Goal: Transaction & Acquisition: Purchase product/service

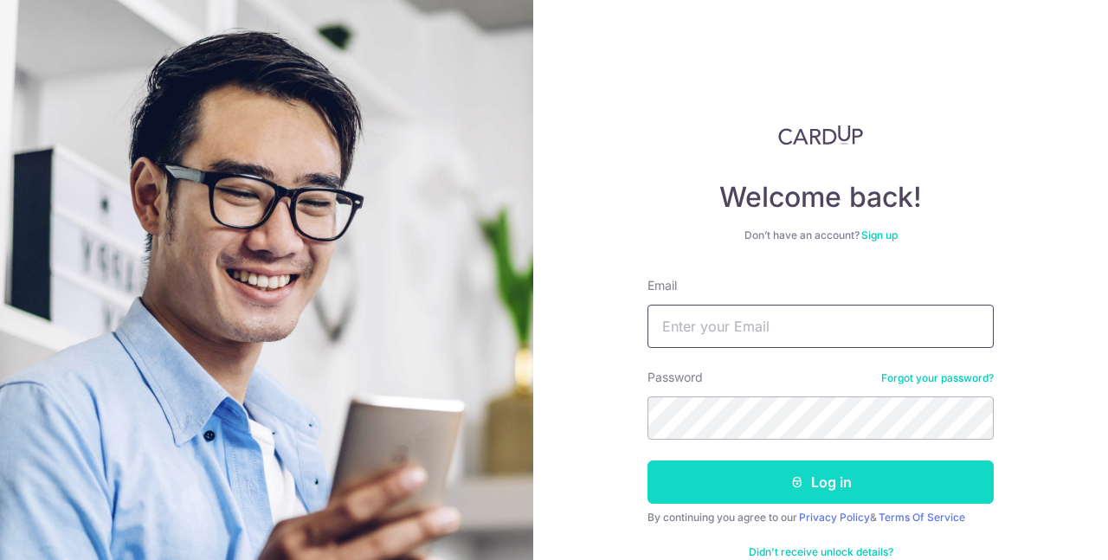
type input "[EMAIL_ADDRESS][DOMAIN_NAME]"
click at [831, 492] on button "Log in" at bounding box center [820, 482] width 346 height 43
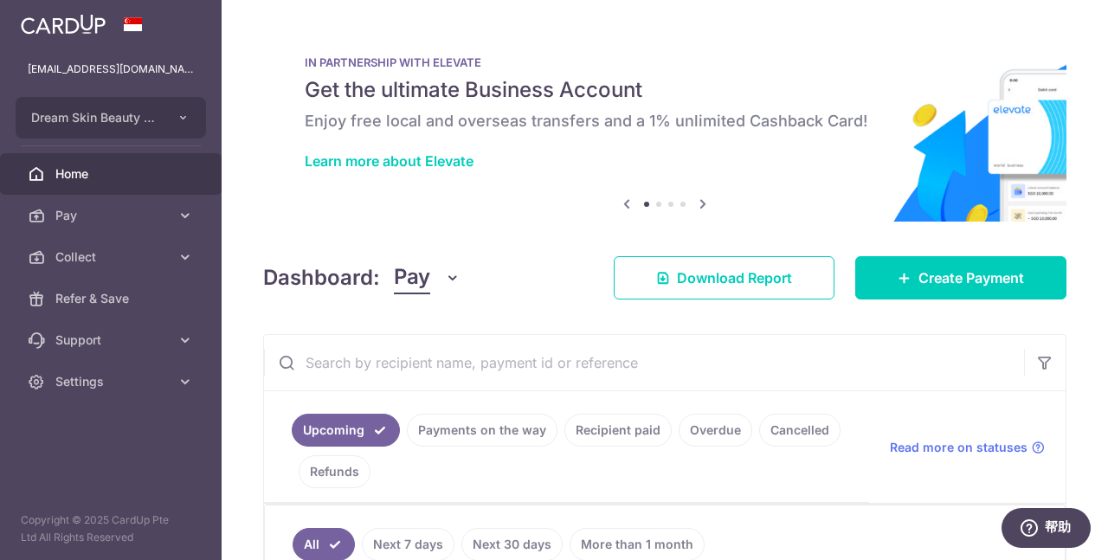
scroll to position [87, 0]
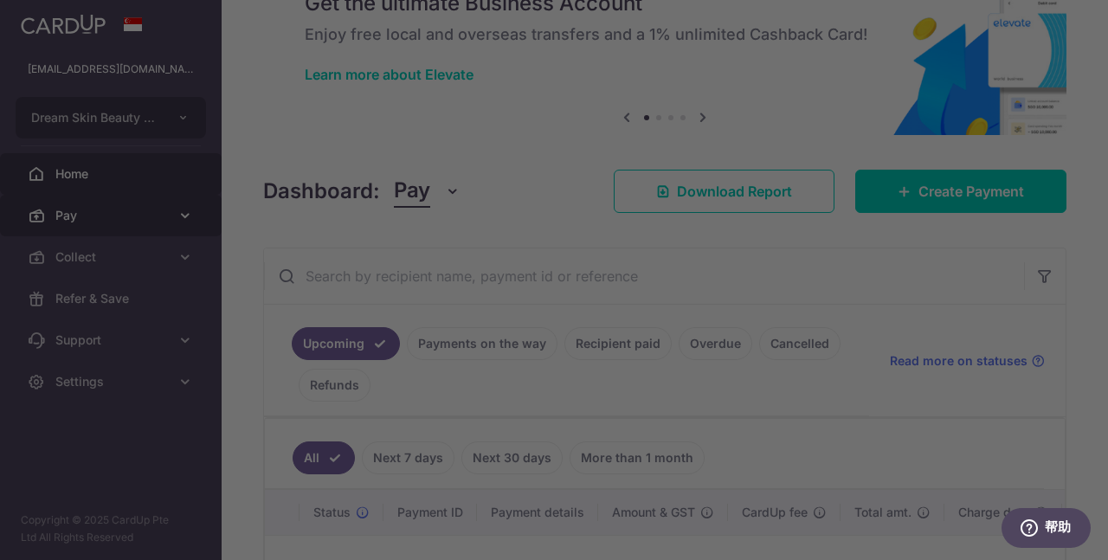
click at [84, 220] on div at bounding box center [559, 282] width 1119 height 565
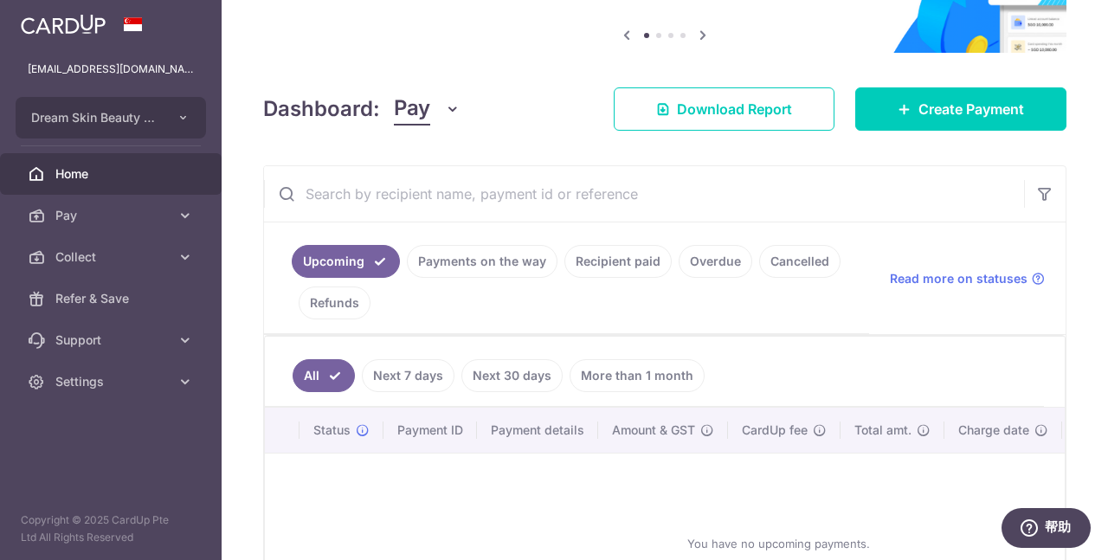
scroll to position [0, 0]
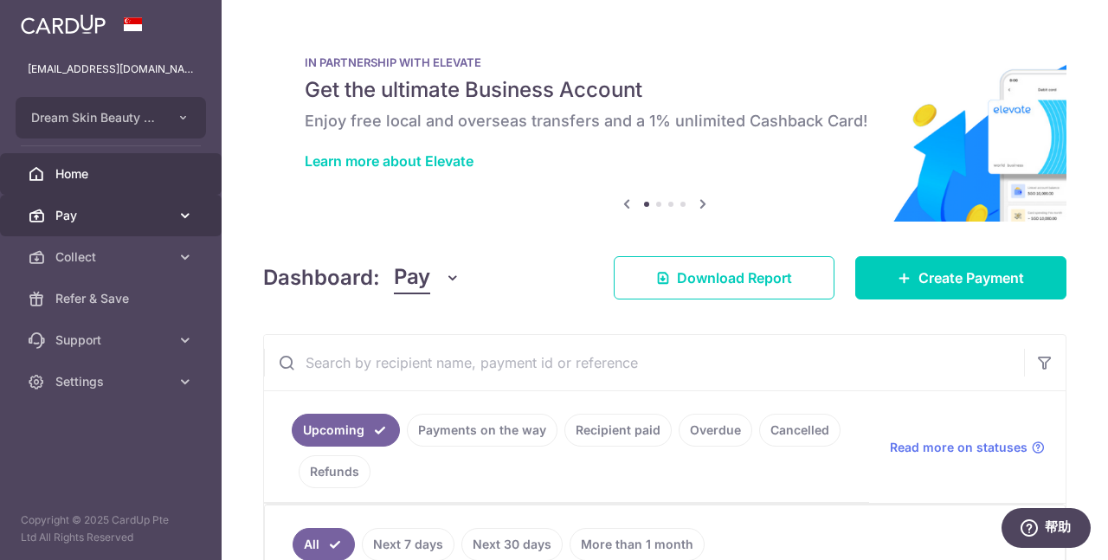
click at [136, 227] on link "Pay" at bounding box center [111, 216] width 222 height 42
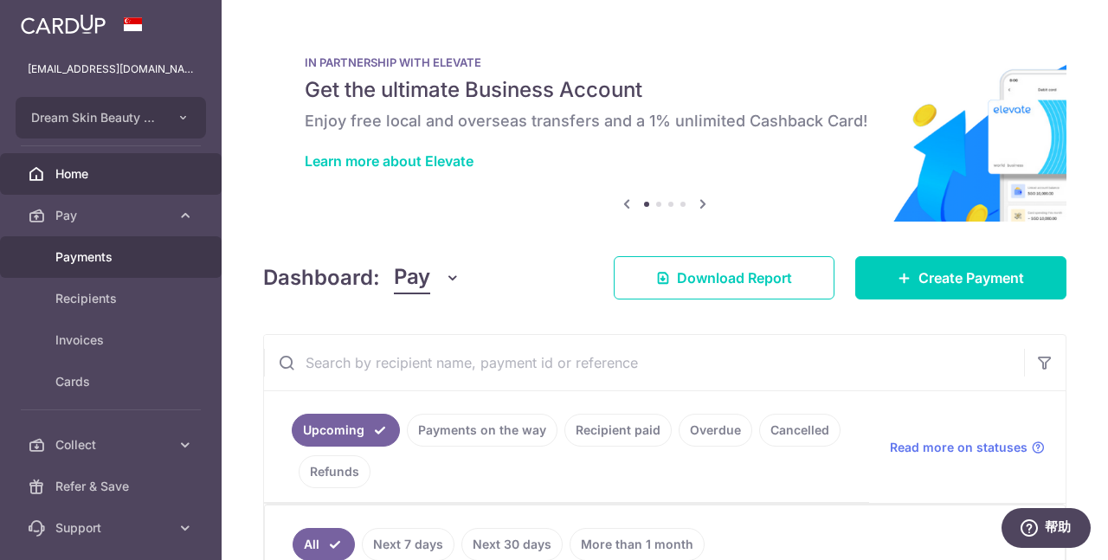
click at [113, 254] on span "Payments" at bounding box center [112, 256] width 114 height 17
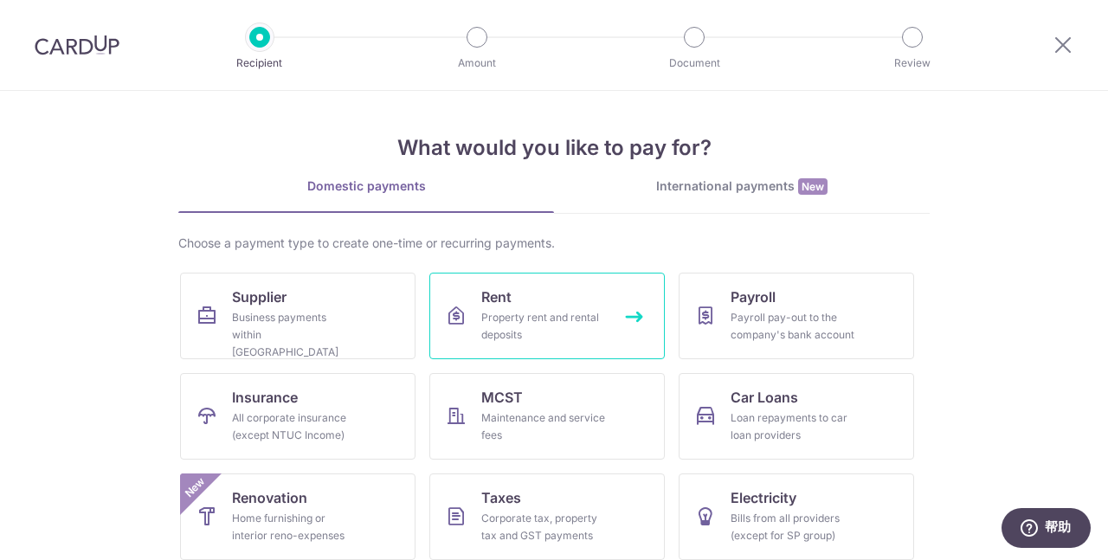
click at [536, 315] on div "Property rent and rental deposits" at bounding box center [543, 326] width 125 height 35
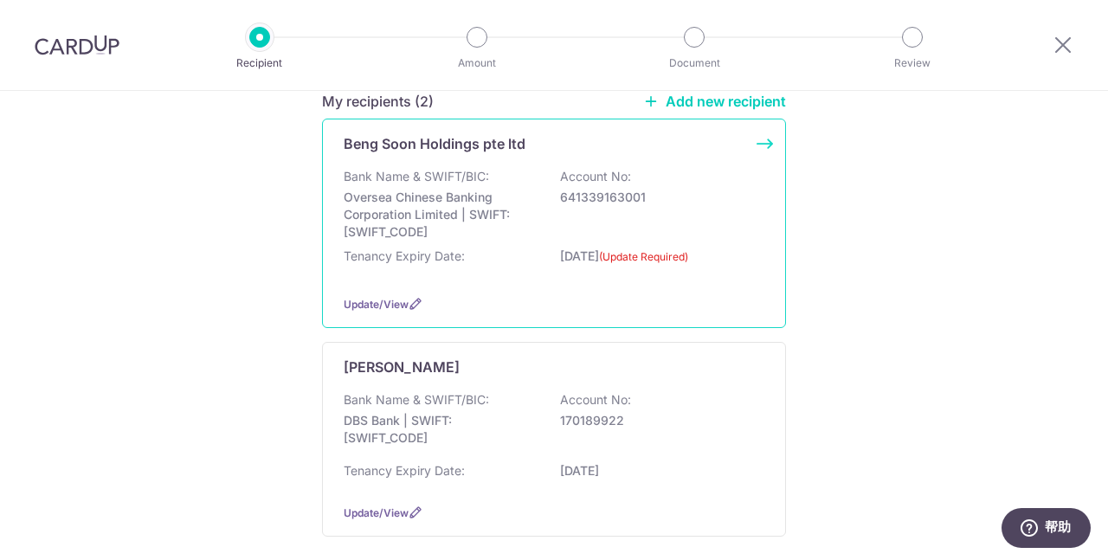
scroll to position [311, 0]
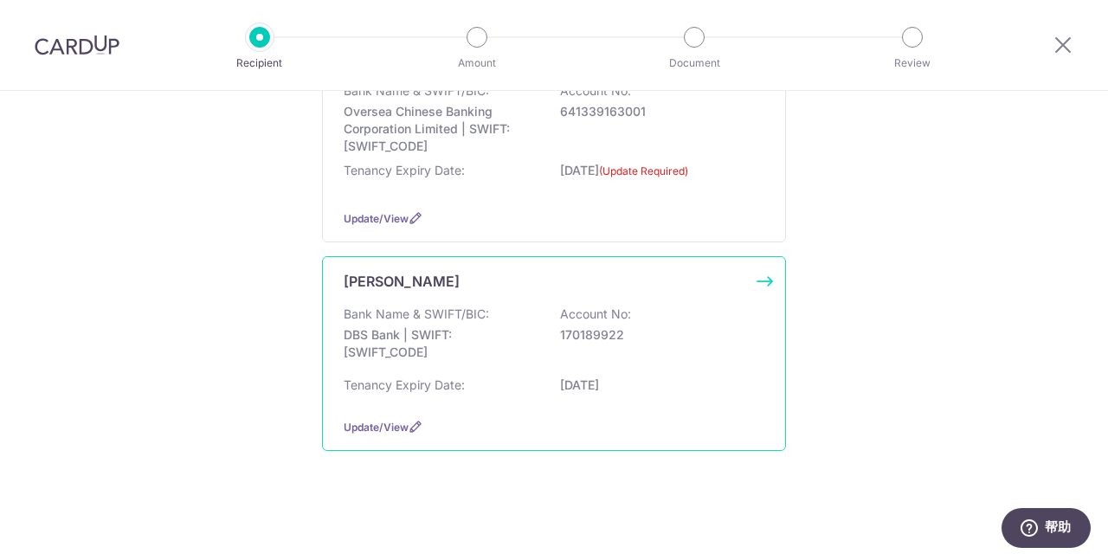
click at [405, 322] on p "Bank Name & SWIFT/BIC:" at bounding box center [416, 314] width 145 height 17
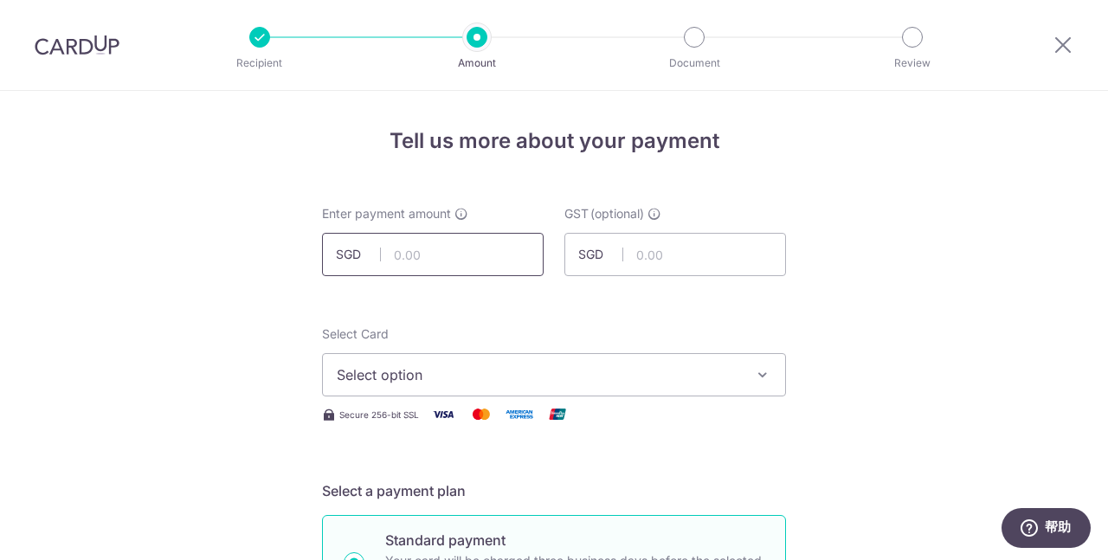
click at [488, 252] on input "text" at bounding box center [433, 254] width 222 height 43
drag, startPoint x: 470, startPoint y: 252, endPoint x: 364, endPoint y: 254, distance: 106.5
click at [364, 254] on div "SGD 10500.00" at bounding box center [433, 254] width 222 height 43
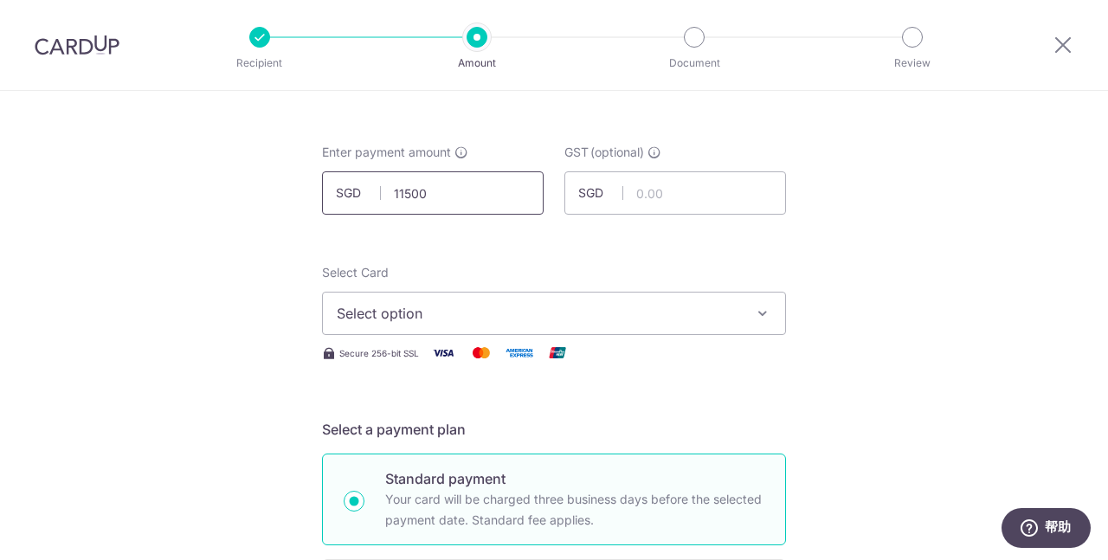
scroll to position [87, 0]
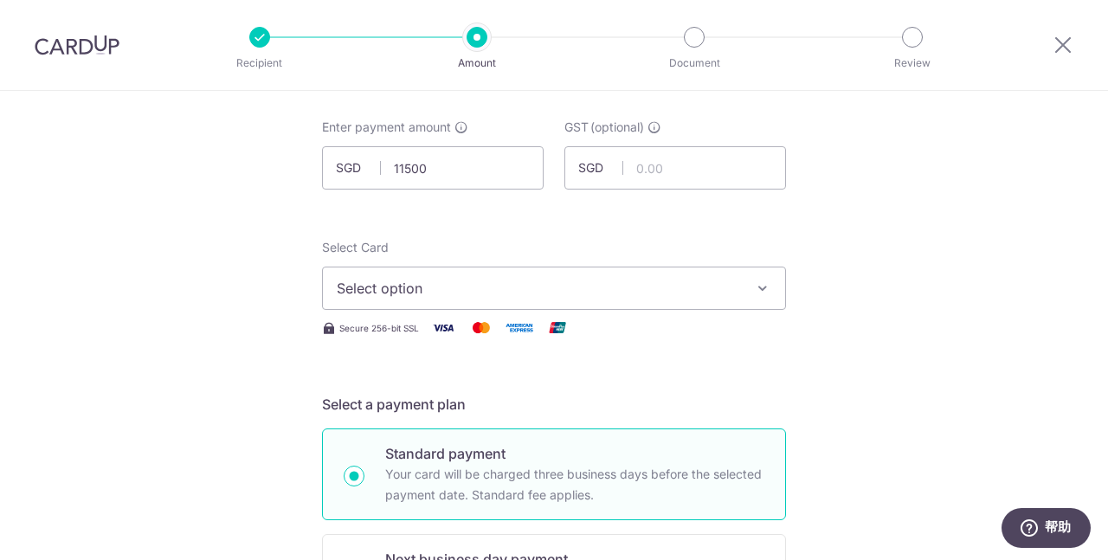
type input "11,500.00"
click at [636, 291] on span "Select option" at bounding box center [538, 288] width 403 height 21
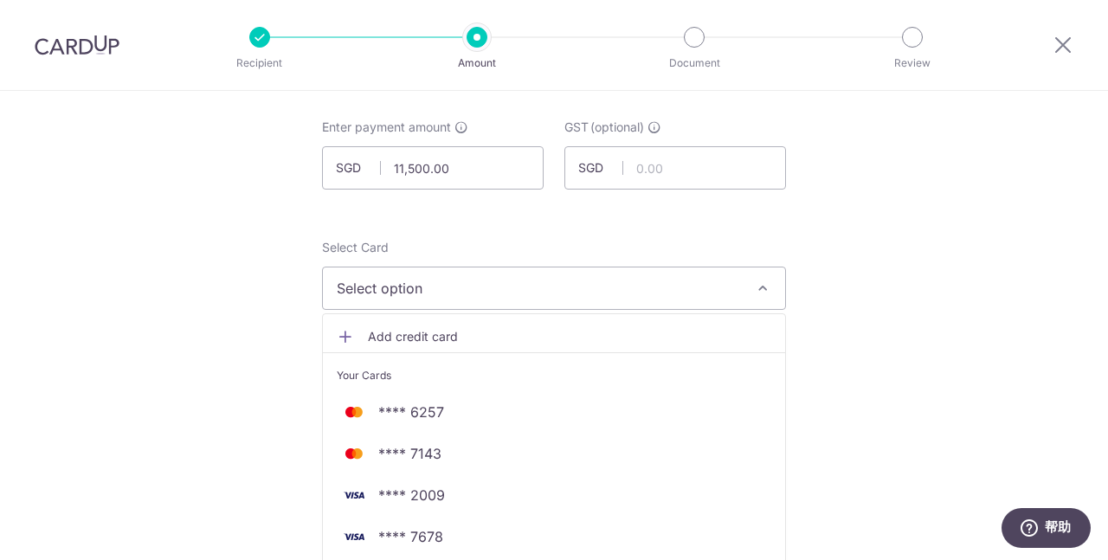
click at [612, 329] on span "Add credit card" at bounding box center [569, 336] width 403 height 17
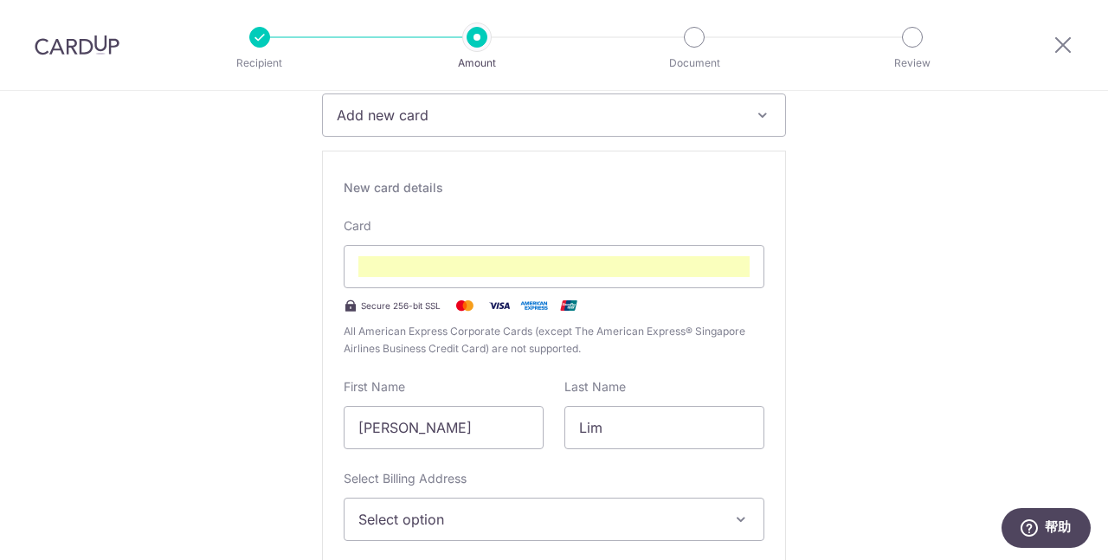
scroll to position [346, 0]
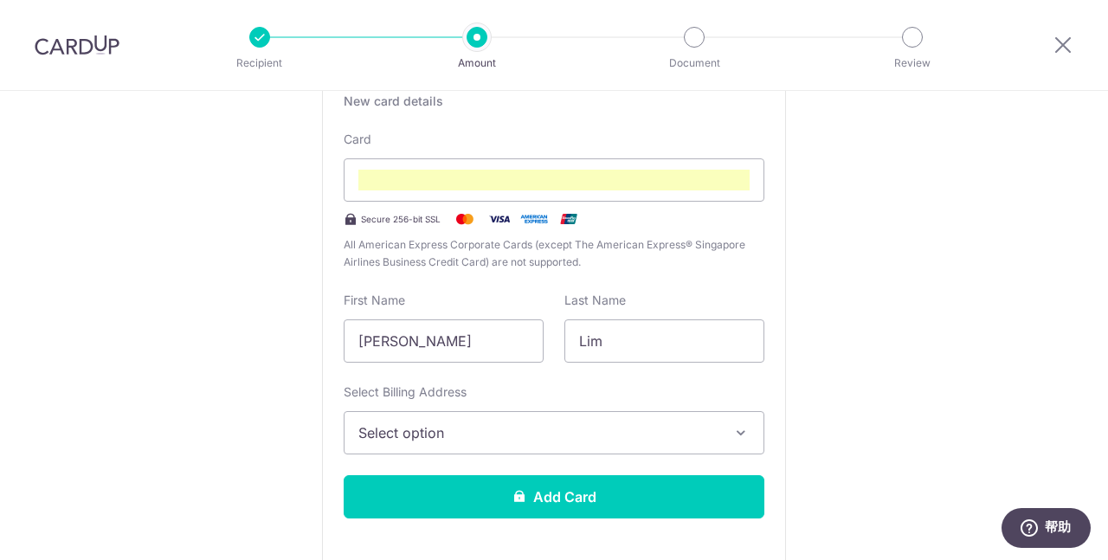
click at [660, 434] on span "Select option" at bounding box center [538, 432] width 360 height 21
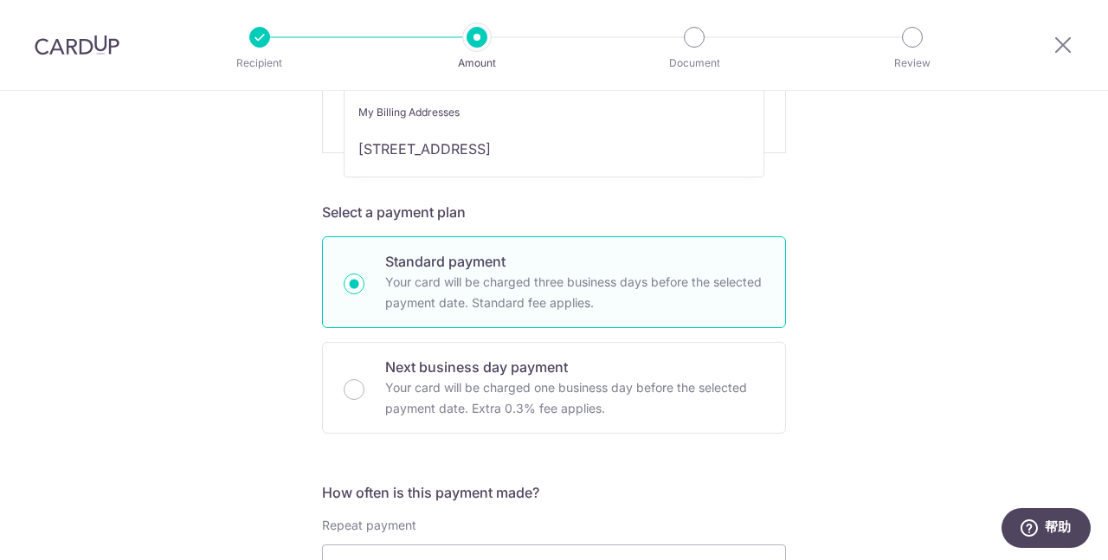
scroll to position [606, 0]
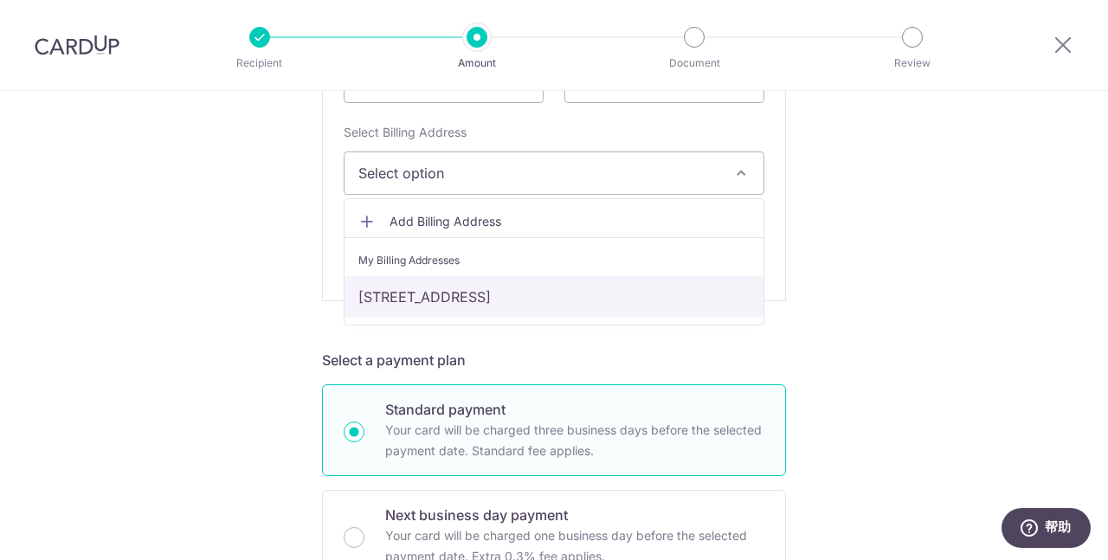
click at [506, 293] on link "[STREET_ADDRESS]" at bounding box center [554, 297] width 419 height 42
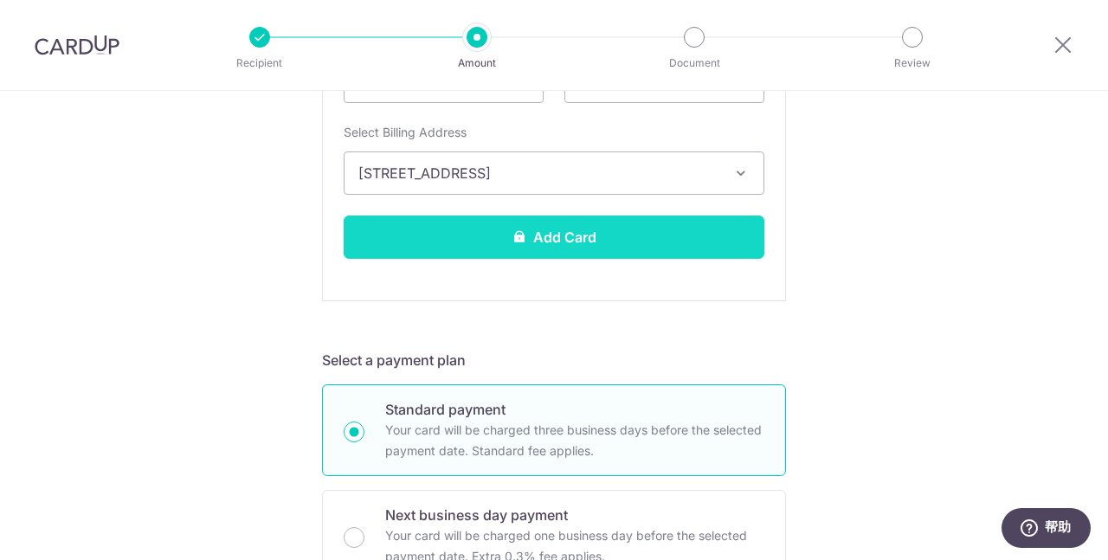
click at [618, 247] on button "Add Card" at bounding box center [554, 237] width 421 height 43
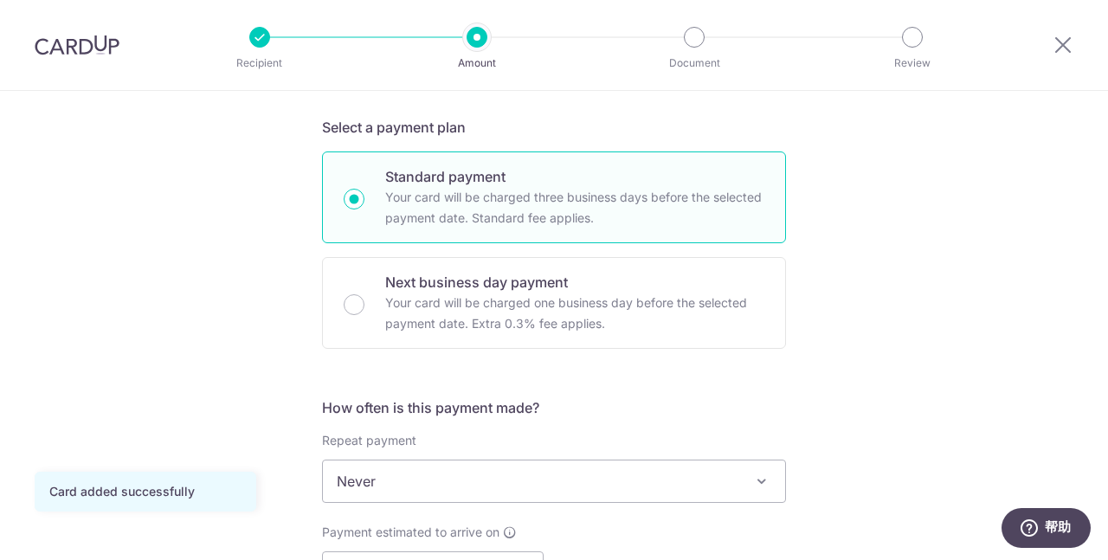
scroll to position [519, 0]
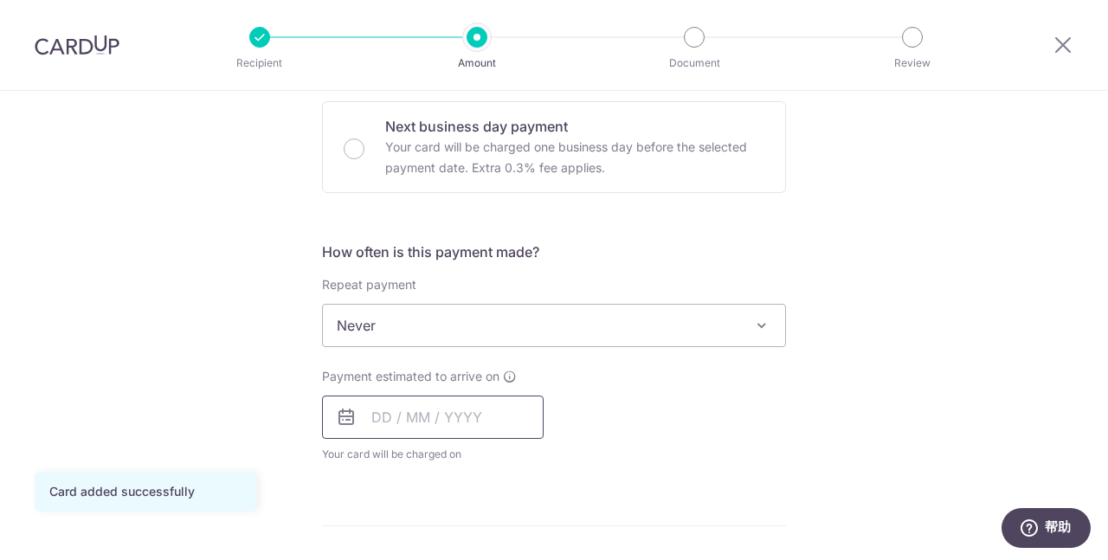
click at [462, 413] on input "text" at bounding box center [433, 417] width 222 height 43
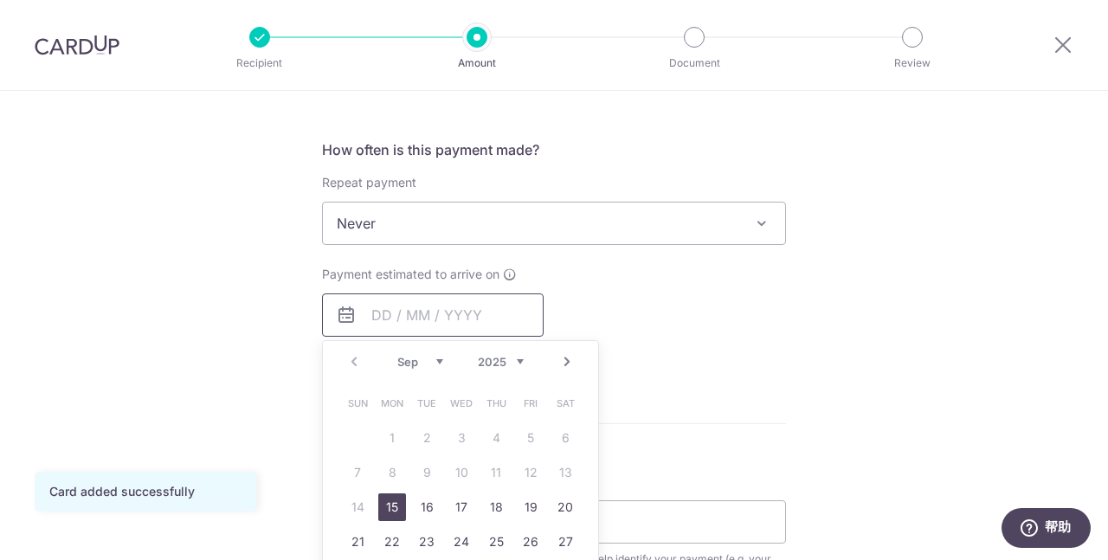
scroll to position [779, 0]
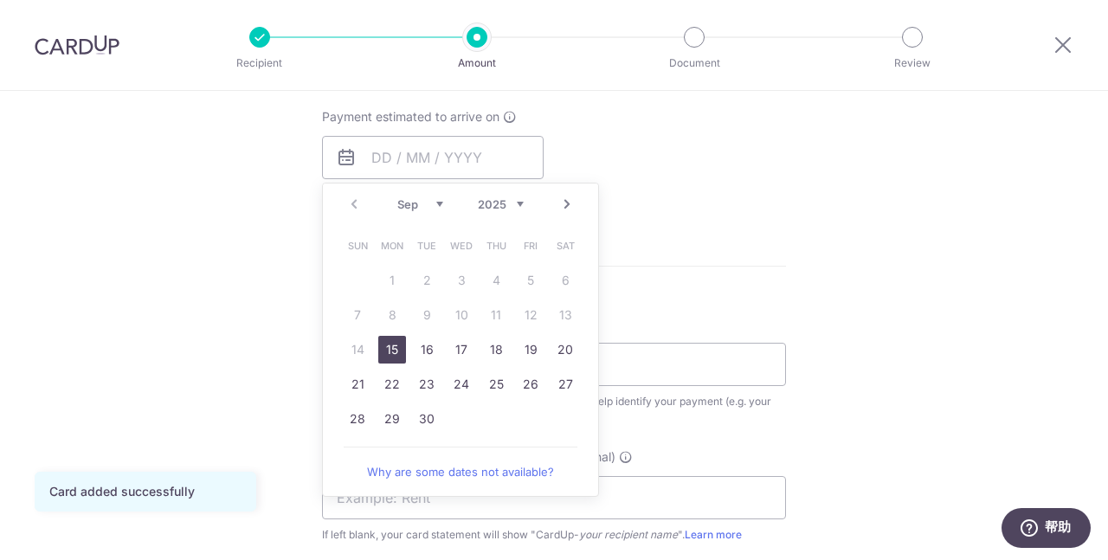
click at [390, 351] on link "15" at bounding box center [392, 350] width 28 height 28
type input "15/09/2025"
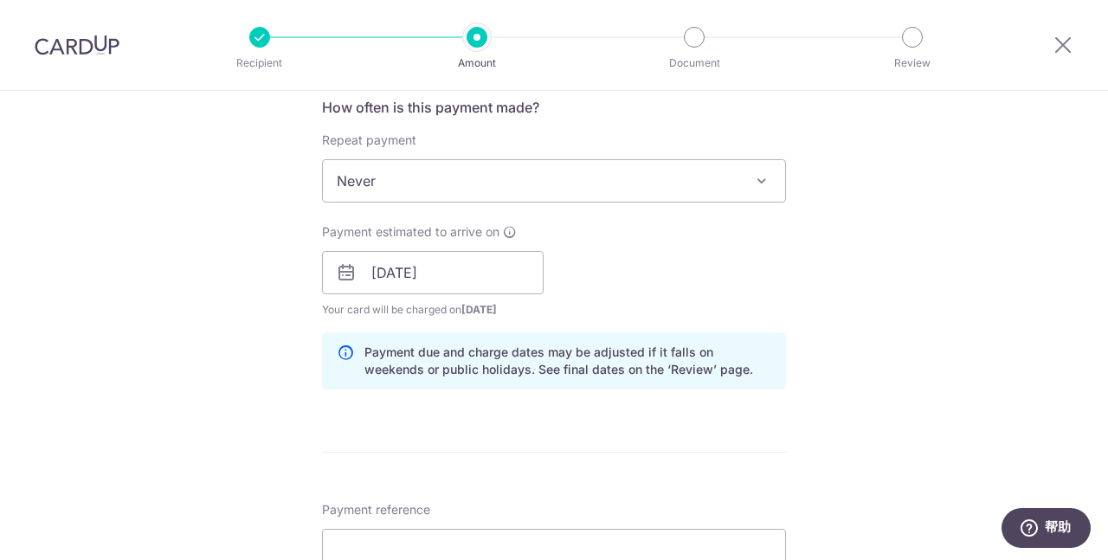
scroll to position [866, 0]
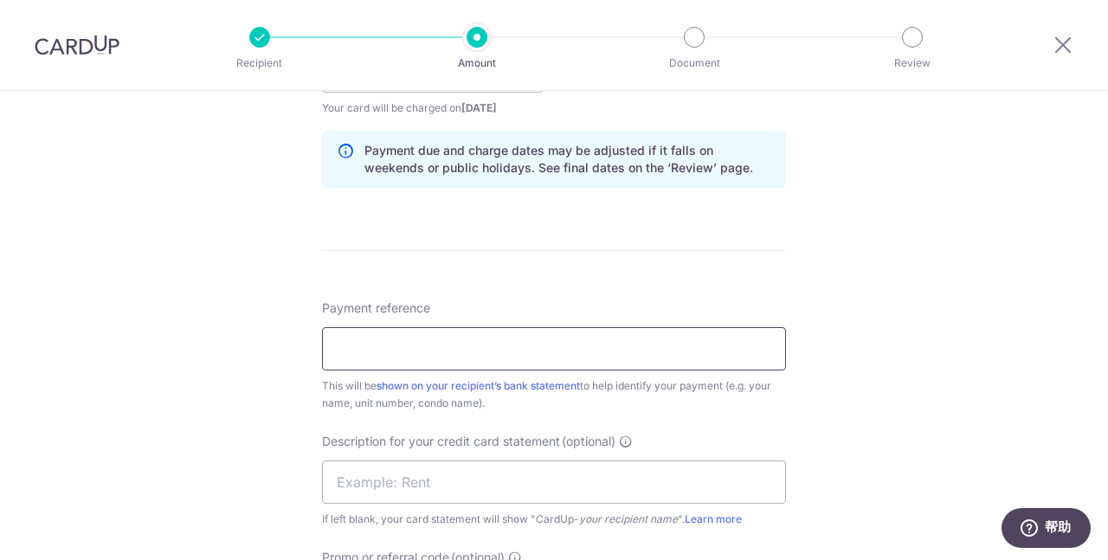
click at [653, 350] on input "Payment reference" at bounding box center [554, 348] width 464 height 43
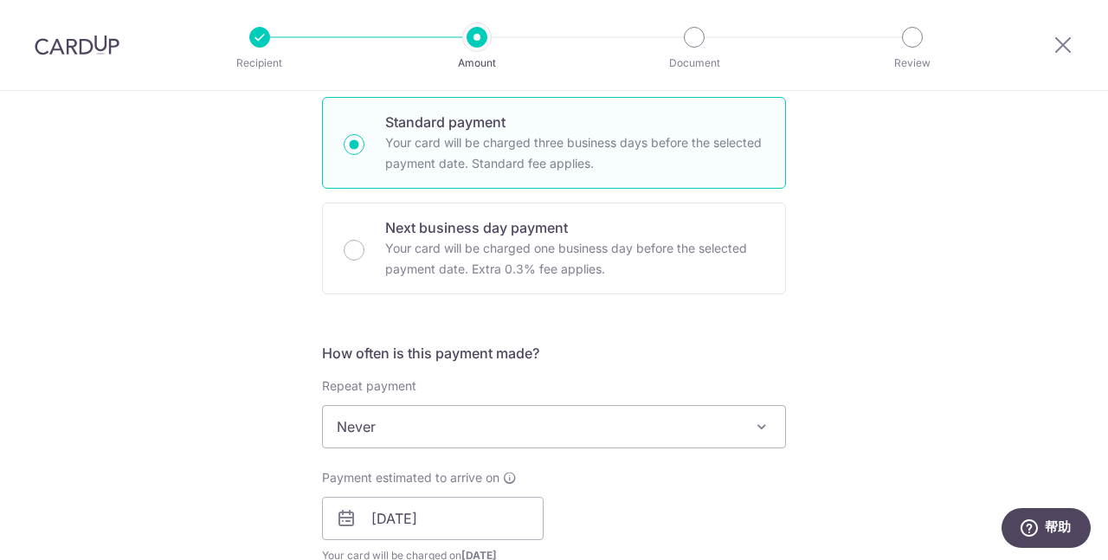
scroll to position [0, 0]
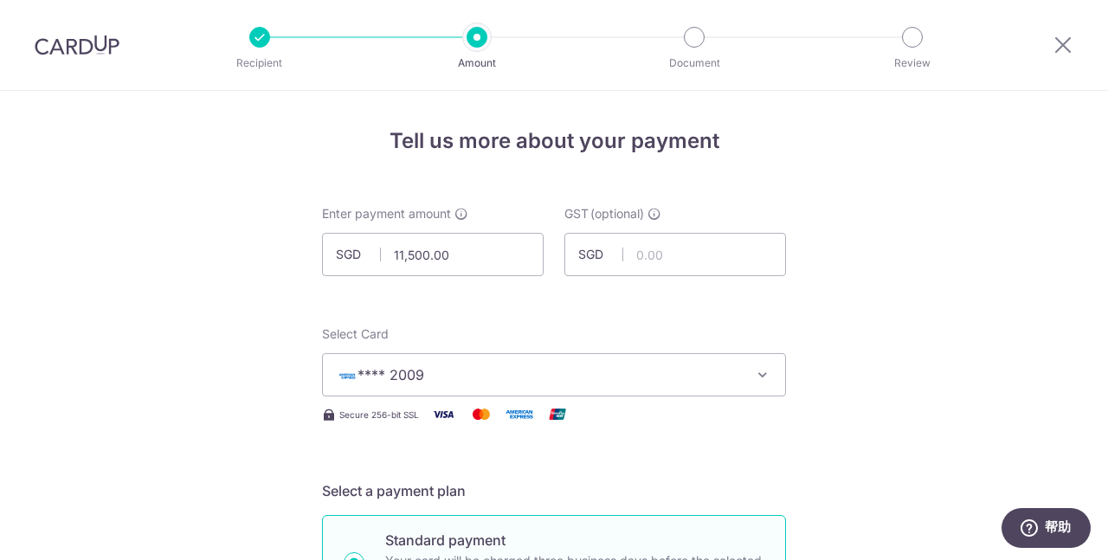
type input "RENTAL PAYMENT AUG"
